Goal: Information Seeking & Learning: Learn about a topic

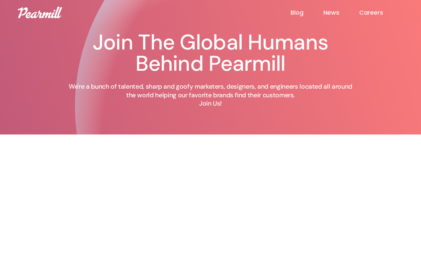
click at [294, 12] on link "Blog" at bounding box center [306, 13] width 33 height 8
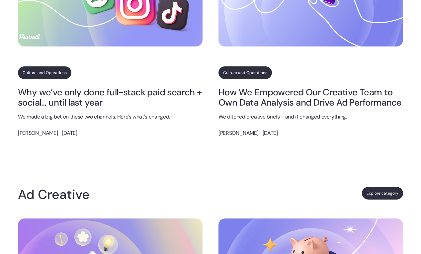
scroll to position [448, 0]
click at [370, 188] on link "Explore category" at bounding box center [382, 193] width 41 height 13
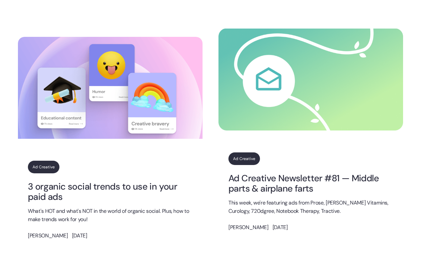
scroll to position [613, 0]
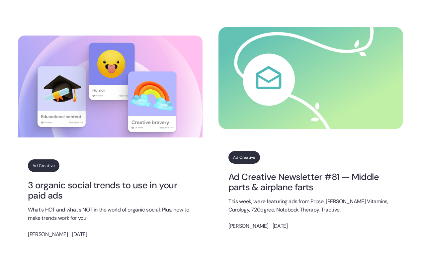
click at [238, 157] on link "Ad Creative" at bounding box center [244, 157] width 32 height 13
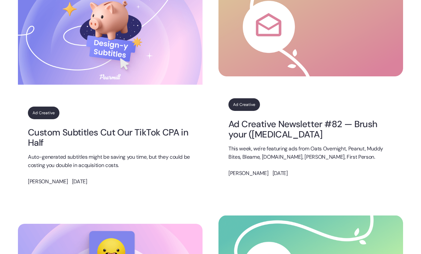
scroll to position [409, 0]
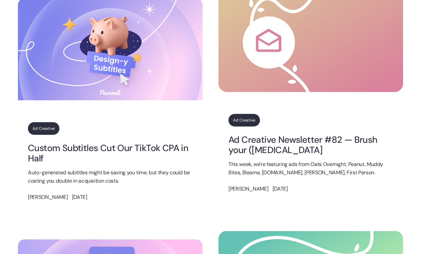
click at [238, 121] on link "Ad Creative" at bounding box center [244, 120] width 32 height 13
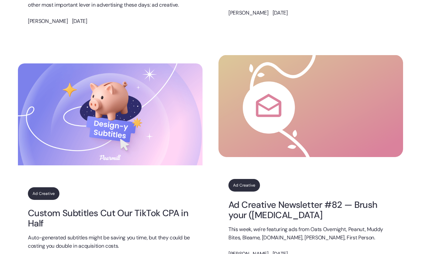
scroll to position [345, 0]
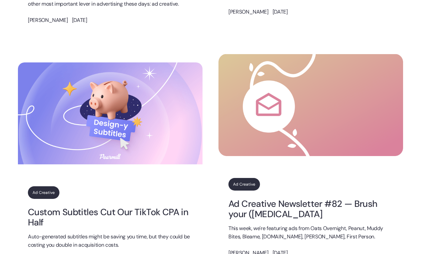
click at [268, 209] on link "Ad Creative Newsletter #82 — Brush your ([MEDICAL_DATA]" at bounding box center [310, 209] width 165 height 21
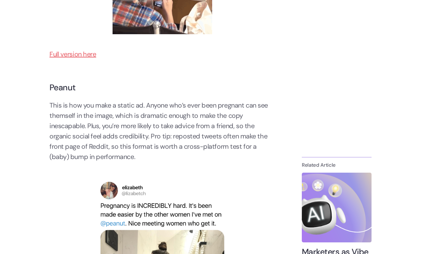
scroll to position [608, 0]
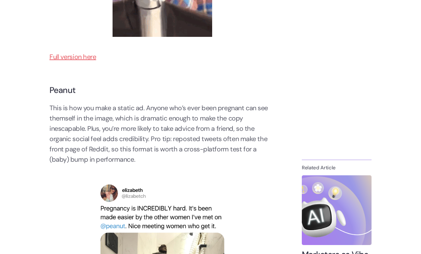
click at [65, 54] on link "Full version here" at bounding box center [72, 56] width 47 height 9
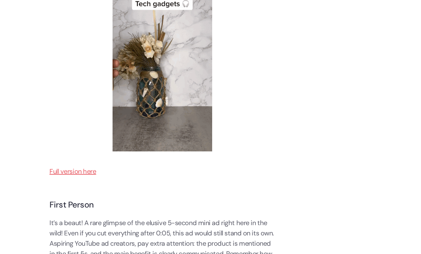
scroll to position [2099, 0]
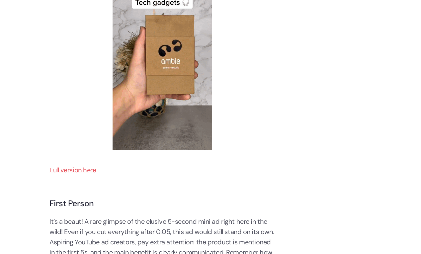
click at [85, 173] on link "Full version here" at bounding box center [72, 170] width 47 height 9
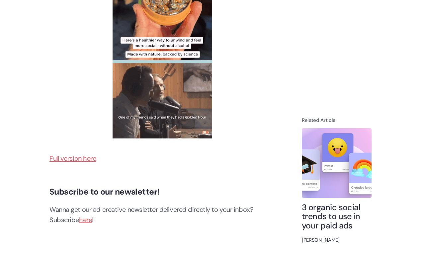
scroll to position [2468, 0]
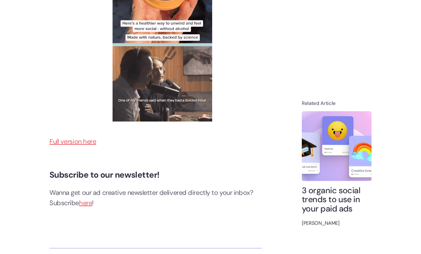
click at [317, 196] on h4 "3 organic social trends to use in your paid ads" at bounding box center [337, 200] width 70 height 28
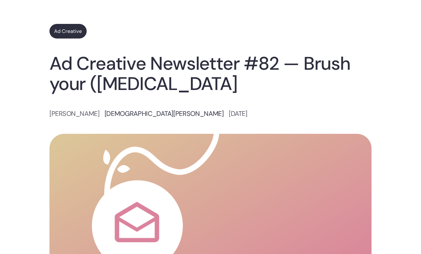
scroll to position [22, 0]
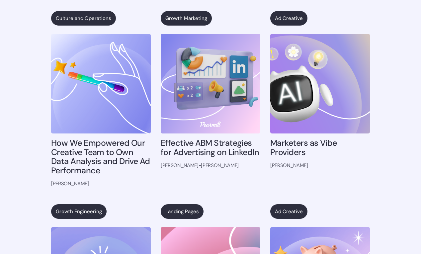
scroll to position [2930, 0]
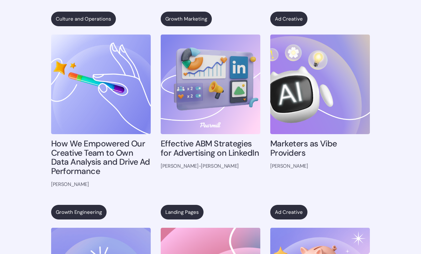
click at [213, 151] on h4 "Effective ABM Strategies for Advertising on LinkedIn" at bounding box center [211, 148] width 100 height 18
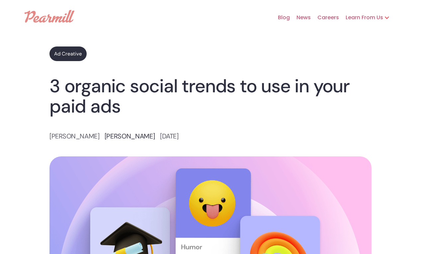
click at [72, 52] on link "Ad Creative" at bounding box center [67, 53] width 37 height 15
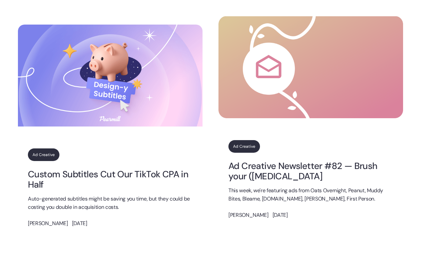
scroll to position [484, 0]
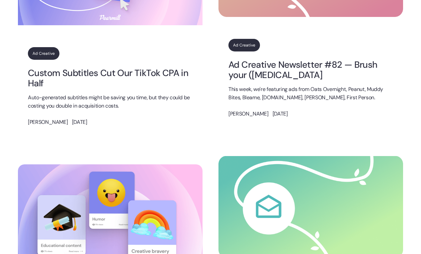
click at [275, 66] on link "Ad Creative Newsletter #82 — Brush your (leg) hair" at bounding box center [310, 69] width 165 height 21
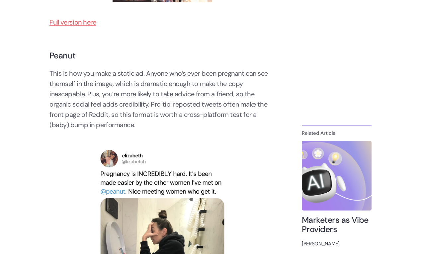
scroll to position [659, 0]
